Goal: Information Seeking & Learning: Learn about a topic

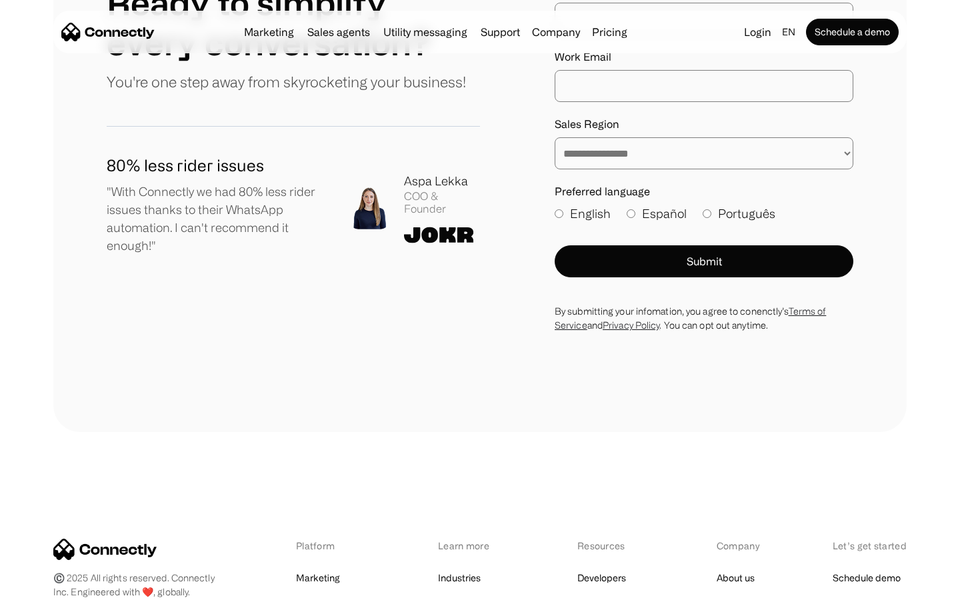
scroll to position [7330, 0]
